Goal: Task Accomplishment & Management: Use online tool/utility

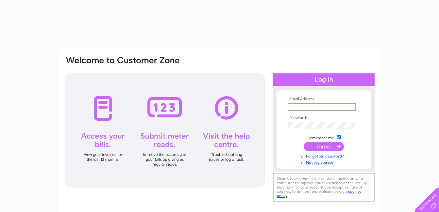
click at [316, 108] on input "text" at bounding box center [322, 107] width 68 height 8
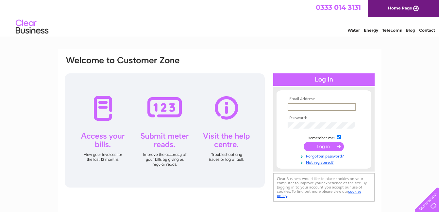
type input "[EMAIL_ADDRESS][DOMAIN_NAME]"
click at [304, 142] on input "submit" at bounding box center [324, 146] width 40 height 9
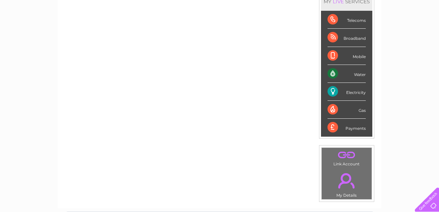
scroll to position [98, 0]
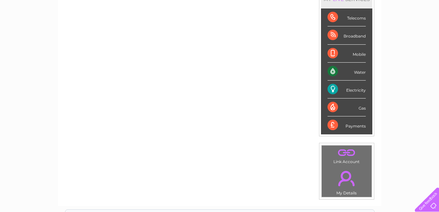
click at [344, 21] on div "Telecoms" at bounding box center [346, 17] width 38 height 18
click at [353, 19] on div "Telecoms" at bounding box center [346, 17] width 38 height 18
click at [355, 18] on div "Telecoms" at bounding box center [346, 17] width 38 height 18
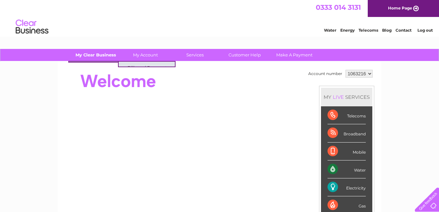
click at [97, 53] on link "My Clear Business" at bounding box center [96, 55] width 54 height 12
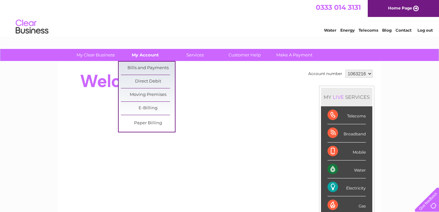
click at [135, 50] on link "My Account" at bounding box center [145, 55] width 54 height 12
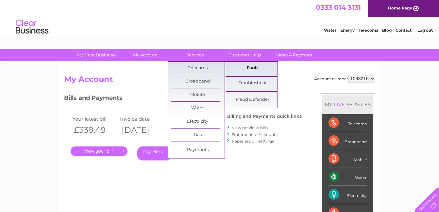
click at [233, 69] on link "Fault" at bounding box center [252, 68] width 54 height 13
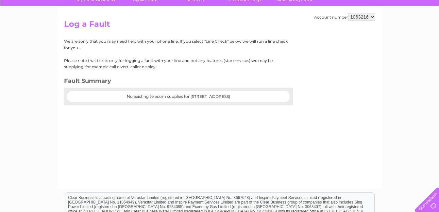
scroll to position [65, 0]
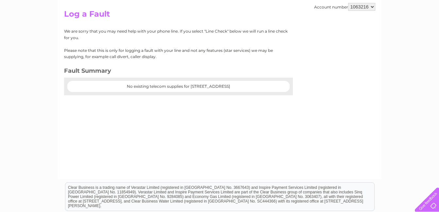
click at [205, 95] on div "Account number 1063216 Log a Fault We are sorry that you may need help with you…" at bounding box center [220, 87] width 324 height 183
click at [205, 93] on div at bounding box center [178, 92] width 229 height 7
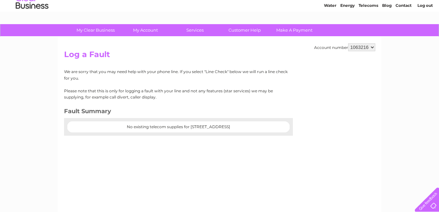
scroll to position [0, 0]
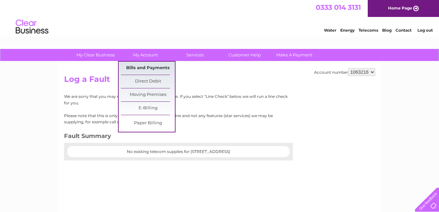
click at [154, 68] on link "Bills and Payments" at bounding box center [148, 68] width 54 height 13
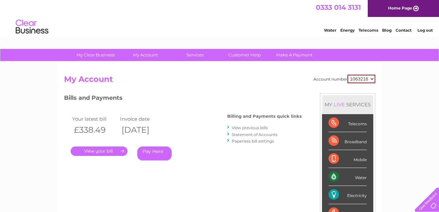
click at [88, 148] on link "." at bounding box center [99, 151] width 57 height 9
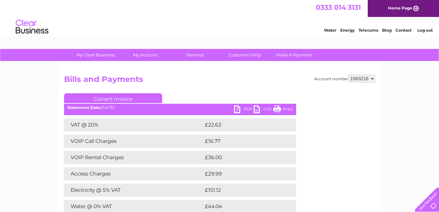
click at [290, 108] on link "Print" at bounding box center [283, 110] width 20 height 9
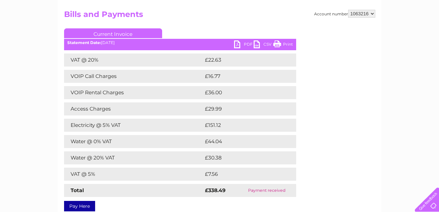
scroll to position [65, 0]
click at [239, 45] on link "PDF" at bounding box center [244, 44] width 20 height 9
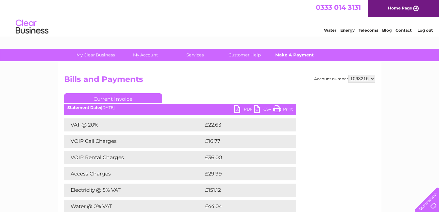
click at [288, 55] on link "Make A Payment" at bounding box center [294, 55] width 54 height 12
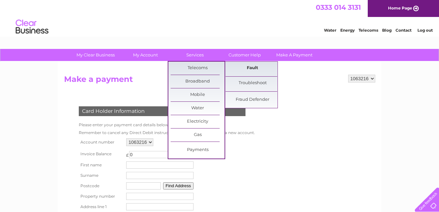
click at [248, 73] on link "Fault" at bounding box center [252, 68] width 54 height 13
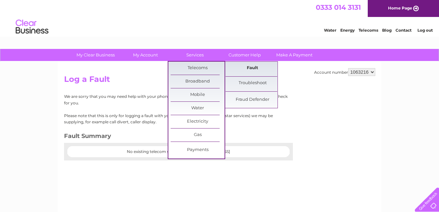
click at [240, 72] on link "Fault" at bounding box center [252, 68] width 54 height 13
drag, startPoint x: 226, startPoint y: 86, endPoint x: 373, endPoint y: 138, distance: 155.5
click at [373, 139] on div "Account number 1063216 Log a Fault We are sorry that you may need help with you…" at bounding box center [220, 153] width 324 height 183
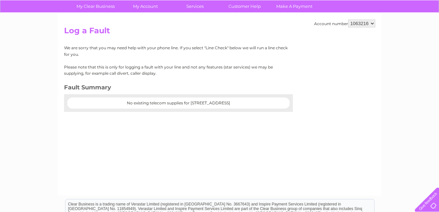
scroll to position [18, 0]
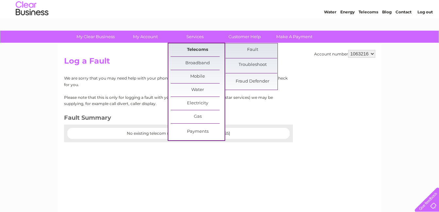
click at [206, 50] on link "Telecoms" at bounding box center [198, 49] width 54 height 13
click at [260, 55] on link "Fault" at bounding box center [252, 49] width 54 height 13
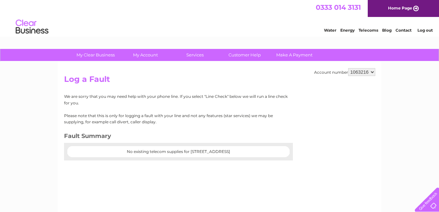
click at [358, 72] on select "1063216" at bounding box center [361, 72] width 27 height 8
click at [348, 68] on select "1063216" at bounding box center [361, 72] width 27 height 8
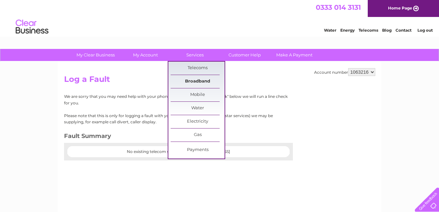
click at [201, 82] on link "Broadband" at bounding box center [198, 81] width 54 height 13
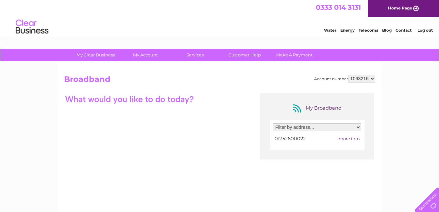
click at [290, 130] on select "Filter by address... [STREET_ADDRESS]" at bounding box center [317, 128] width 88 height 8
select select "2070525"
click at [273, 124] on select "Filter by address... [STREET_ADDRESS]" at bounding box center [317, 128] width 88 height 8
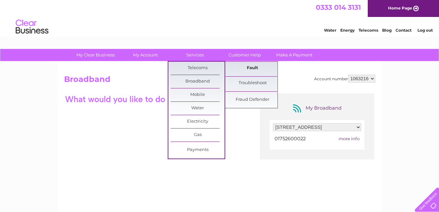
click at [230, 72] on link "Fault" at bounding box center [252, 68] width 54 height 13
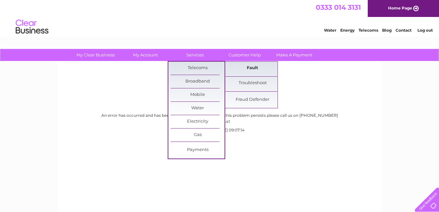
click at [239, 64] on link "Fault" at bounding box center [252, 68] width 54 height 13
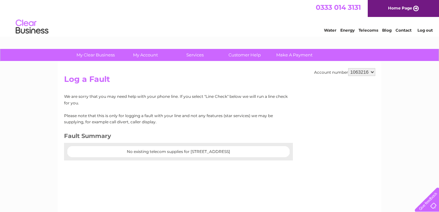
click at [240, 64] on div "Account number 1063216 Log a Fault We are sorry that you may need help with you…" at bounding box center [220, 153] width 324 height 183
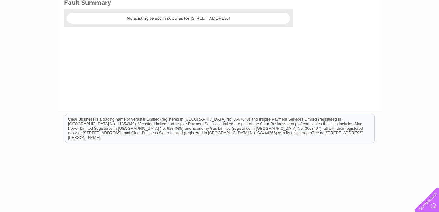
scroll to position [149, 0]
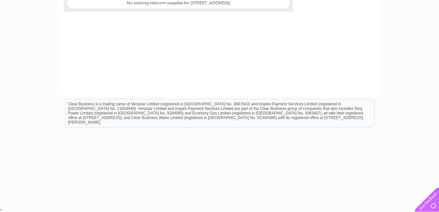
drag, startPoint x: 220, startPoint y: 28, endPoint x: 204, endPoint y: 77, distance: 52.0
click at [208, 82] on div "Account number 1063216 Log a Fault We are sorry that you may need help with you…" at bounding box center [220, 4] width 324 height 183
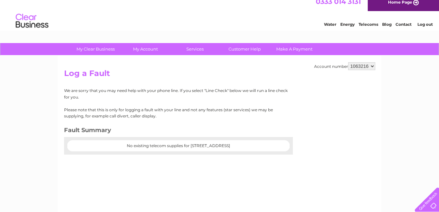
scroll to position [0, 0]
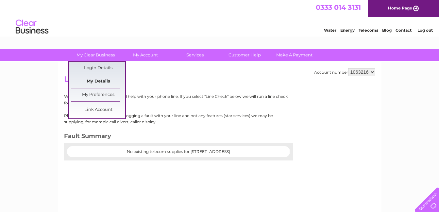
click at [100, 83] on link "My Details" at bounding box center [98, 81] width 54 height 13
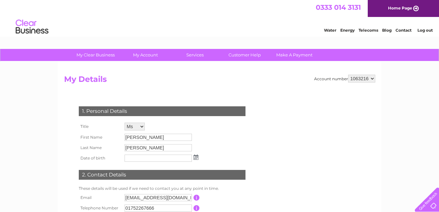
click at [439, 28] on div "Water Energy Telecoms Blog Contact Log out" at bounding box center [375, 27] width 128 height 13
